Goal: Task Accomplishment & Management: Manage account settings

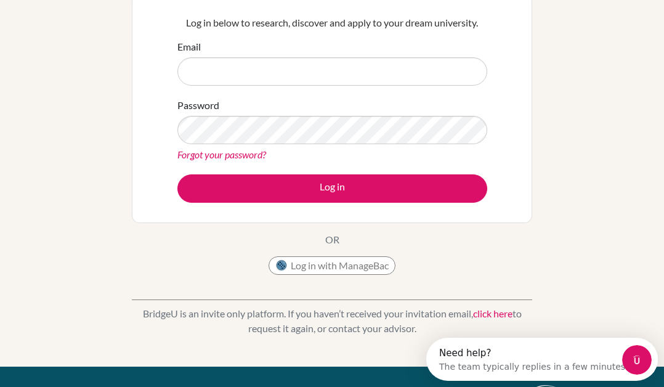
scroll to position [126, 0]
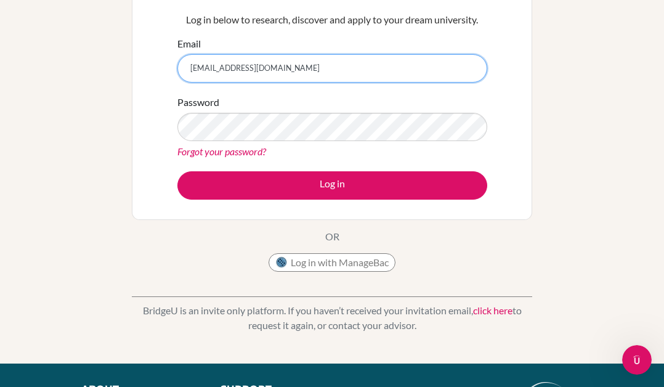
type input "[EMAIL_ADDRESS][DOMAIN_NAME]"
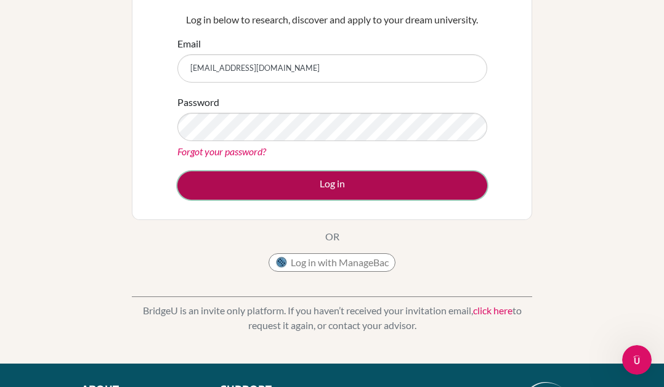
click at [300, 195] on button "Log in" at bounding box center [332, 185] width 310 height 28
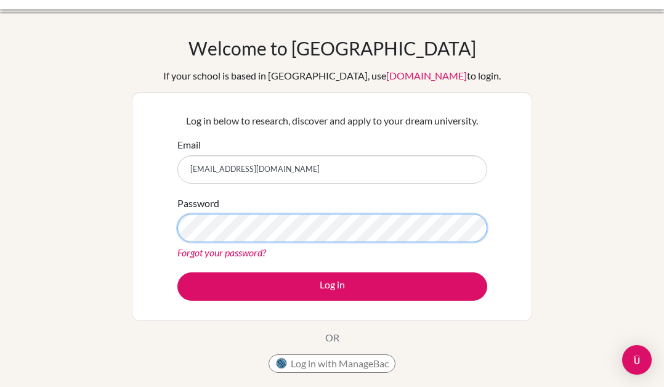
scroll to position [36, 0]
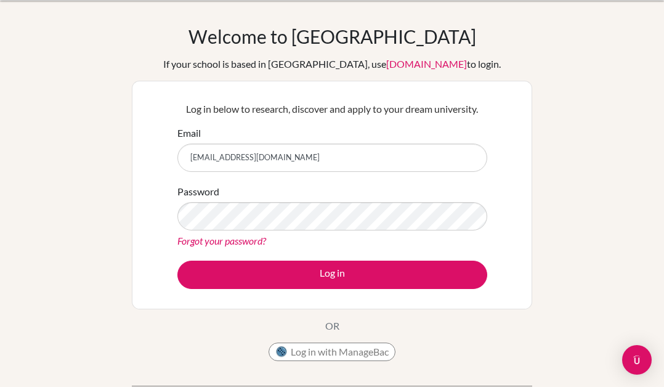
click at [235, 240] on link "Forgot your password?" at bounding box center [221, 241] width 89 height 12
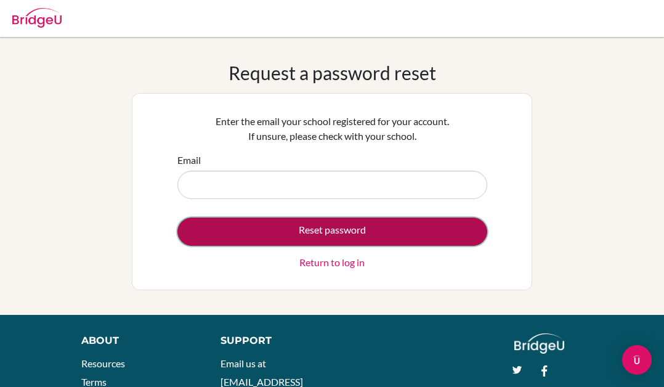
click at [331, 231] on button "Reset password" at bounding box center [332, 231] width 310 height 28
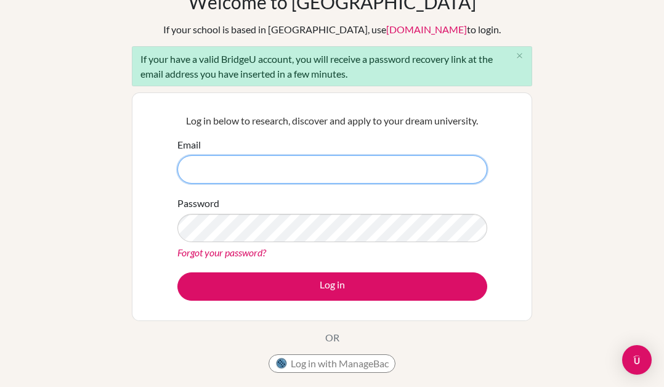
scroll to position [82, 0]
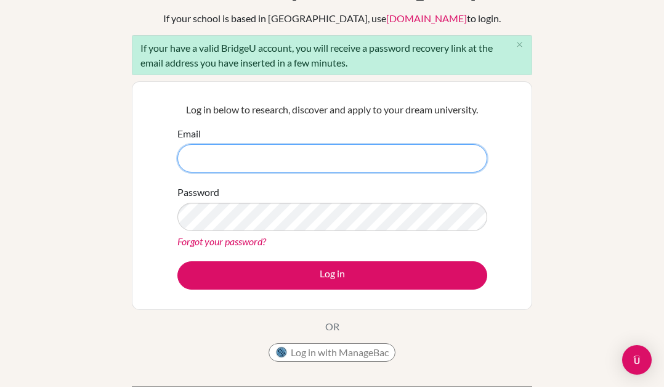
click at [249, 158] on input "Email" at bounding box center [332, 158] width 310 height 28
type input "[EMAIL_ADDRESS][DOMAIN_NAME]"
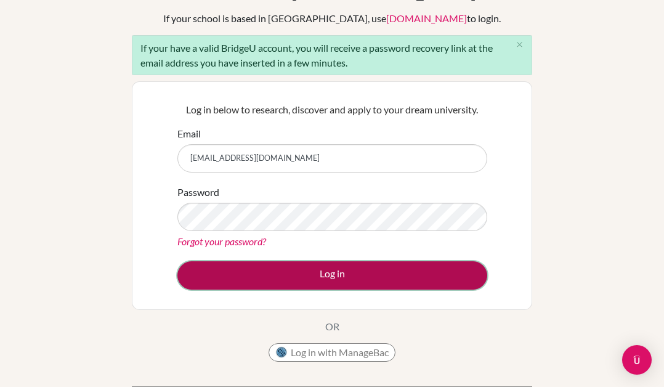
click at [281, 270] on button "Log in" at bounding box center [332, 275] width 310 height 28
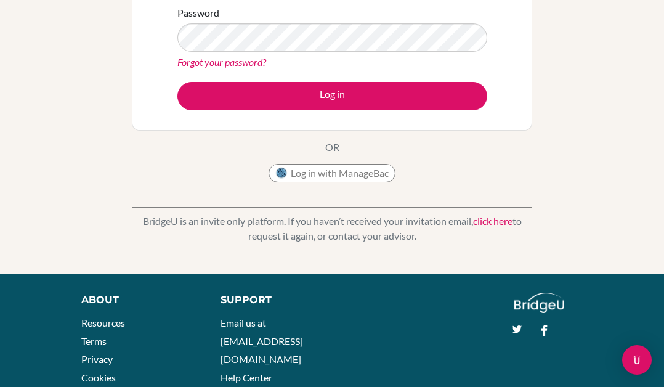
scroll to position [270, 0]
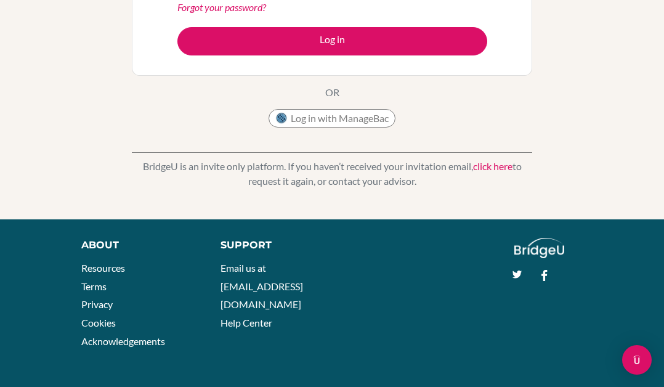
click at [492, 167] on link "click here" at bounding box center [492, 166] width 39 height 12
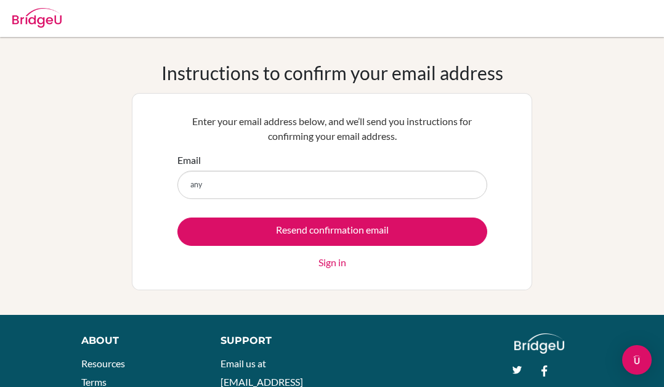
type input "[EMAIL_ADDRESS][DOMAIN_NAME]"
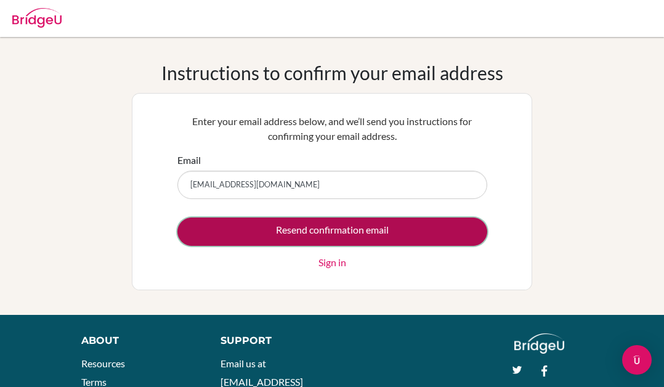
click at [321, 230] on input "Resend confirmation email" at bounding box center [332, 231] width 310 height 28
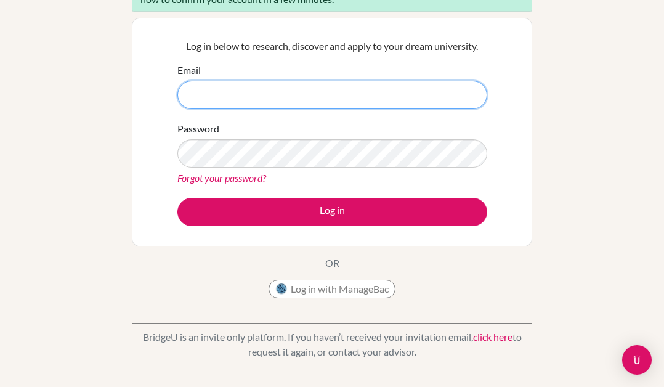
scroll to position [111, 0]
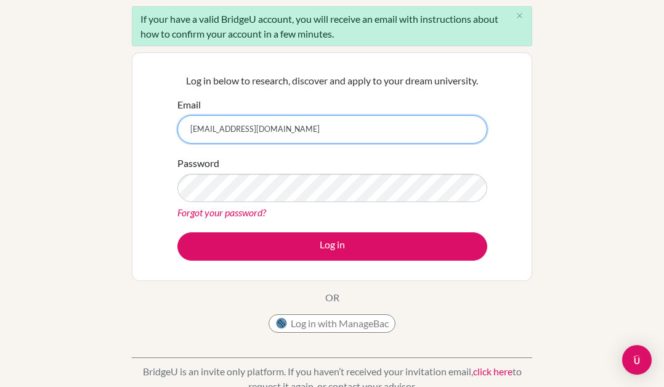
type input "[EMAIL_ADDRESS][DOMAIN_NAME]"
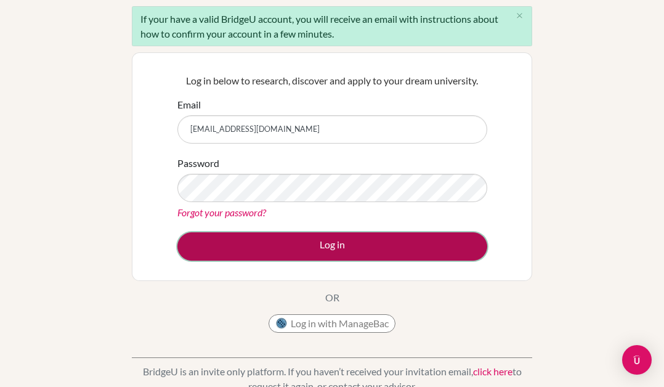
click at [238, 254] on button "Log in" at bounding box center [332, 246] width 310 height 28
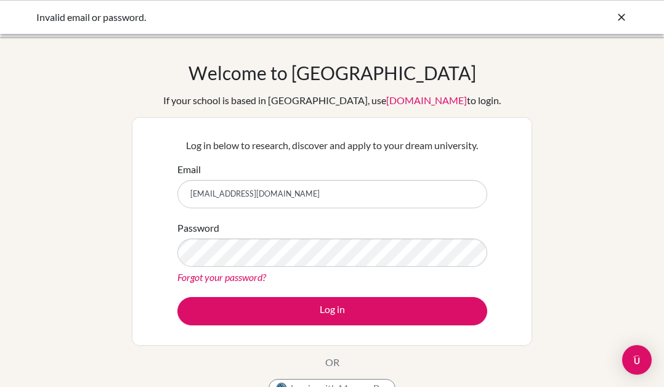
click at [213, 276] on link "Forgot your password?" at bounding box center [221, 277] width 89 height 12
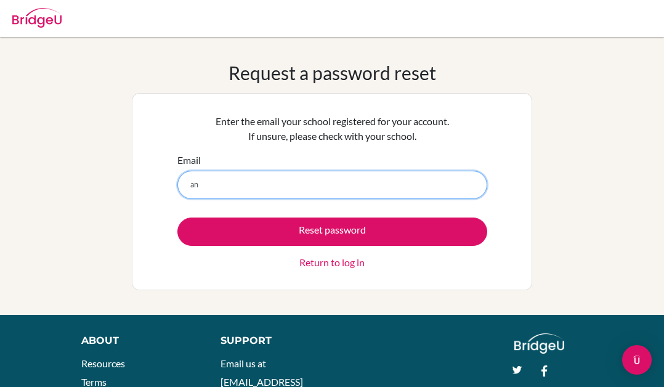
type input "anyareddy67@gmail.com"
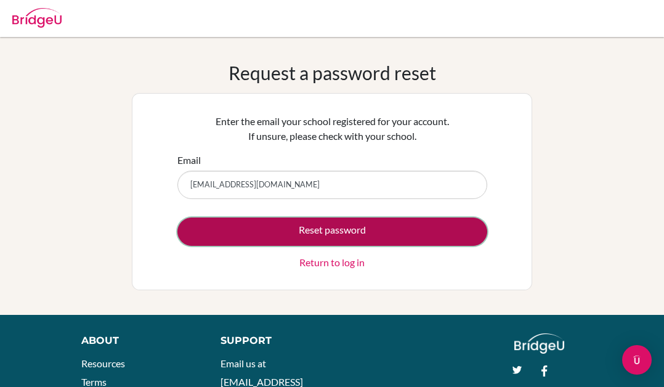
click at [267, 233] on button "Reset password" at bounding box center [332, 231] width 310 height 28
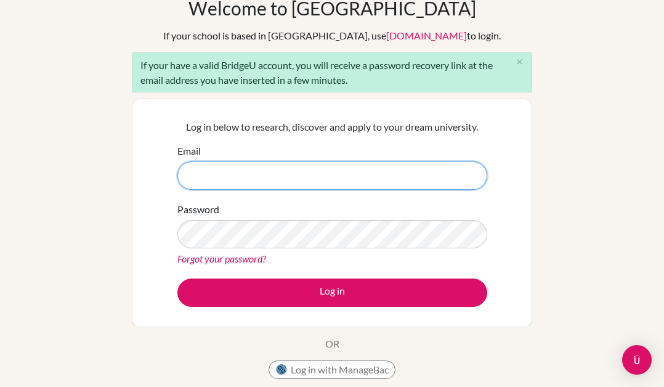
scroll to position [70, 0]
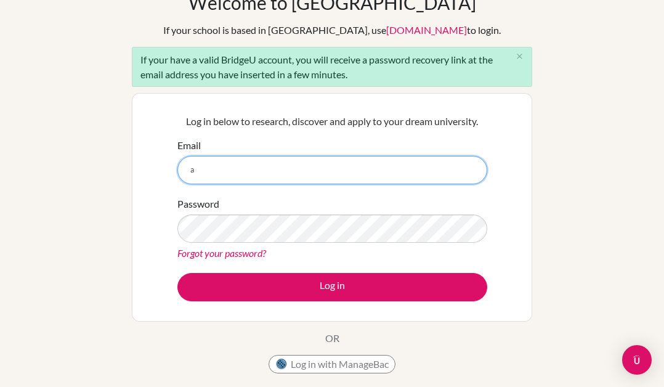
type input "anya.reddy@candorschool.net"
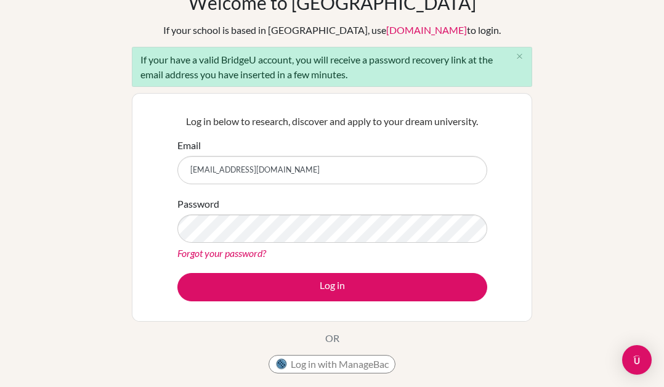
click at [238, 251] on link "Forgot your password?" at bounding box center [221, 253] width 89 height 12
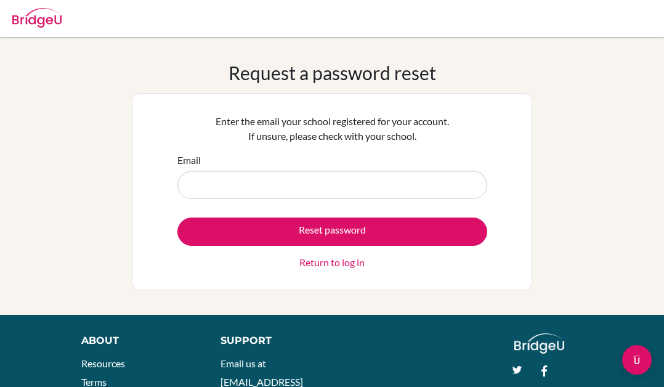
click at [238, 183] on input "Email" at bounding box center [332, 184] width 310 height 28
type input "[EMAIL_ADDRESS][DOMAIN_NAME]"
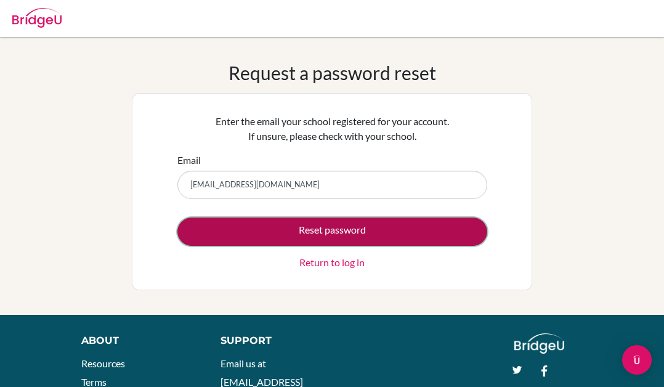
click at [283, 233] on button "Reset password" at bounding box center [332, 231] width 310 height 28
